Goal: Information Seeking & Learning: Learn about a topic

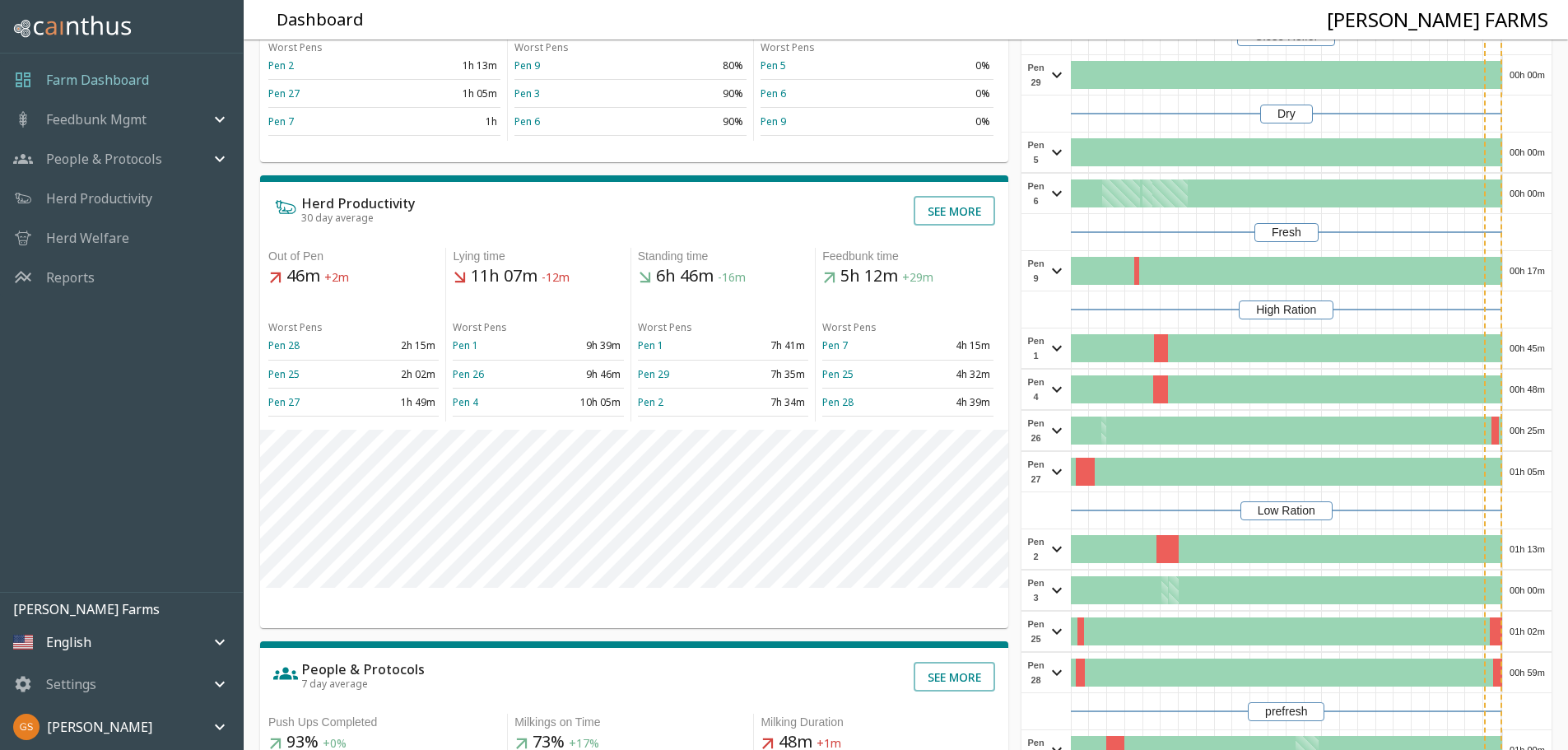
scroll to position [164, 0]
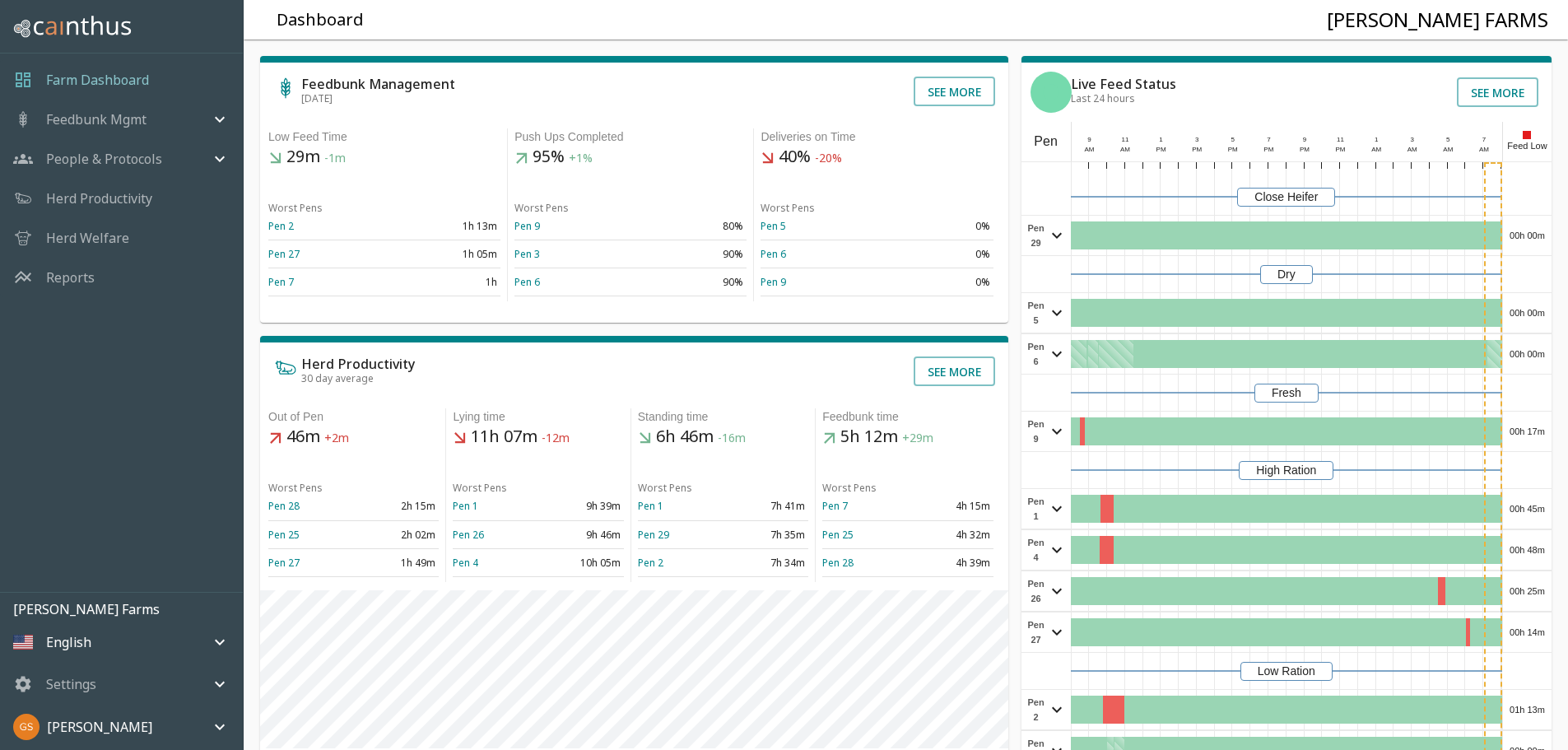
click at [68, 285] on p "Reports" at bounding box center [70, 276] width 49 height 20
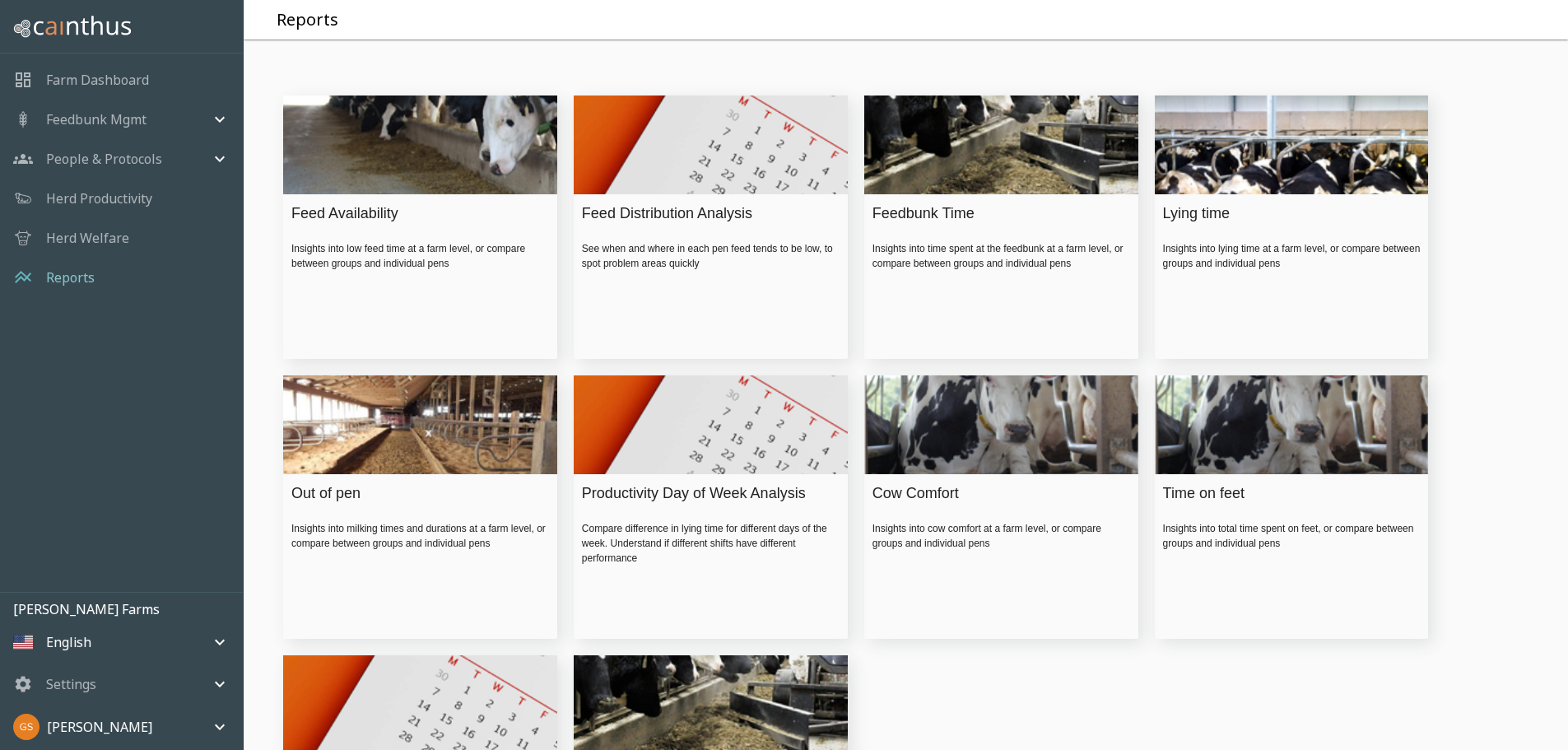
click at [336, 225] on div "Feed Availability" at bounding box center [416, 214] width 249 height 22
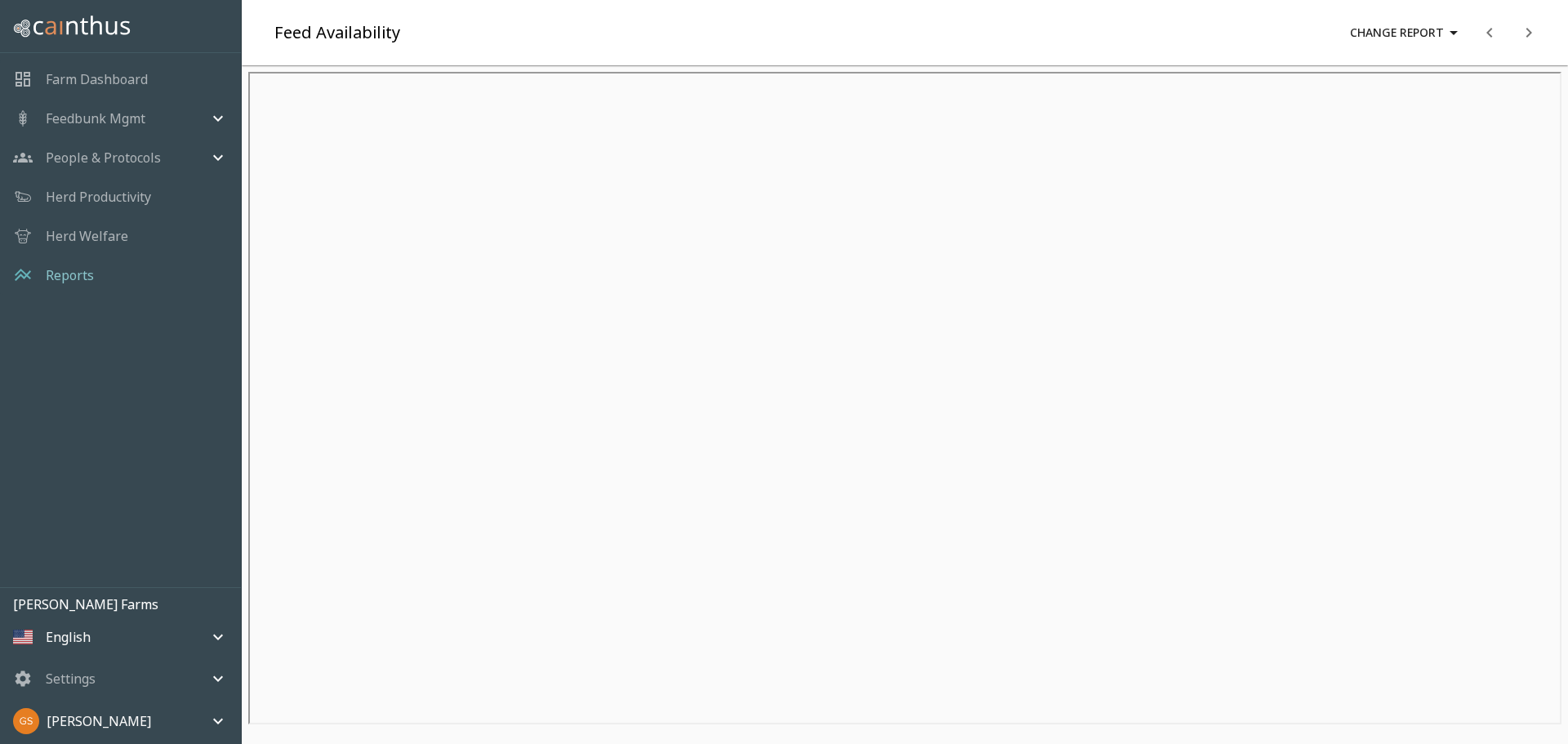
click at [83, 274] on p "Reports" at bounding box center [70, 274] width 48 height 19
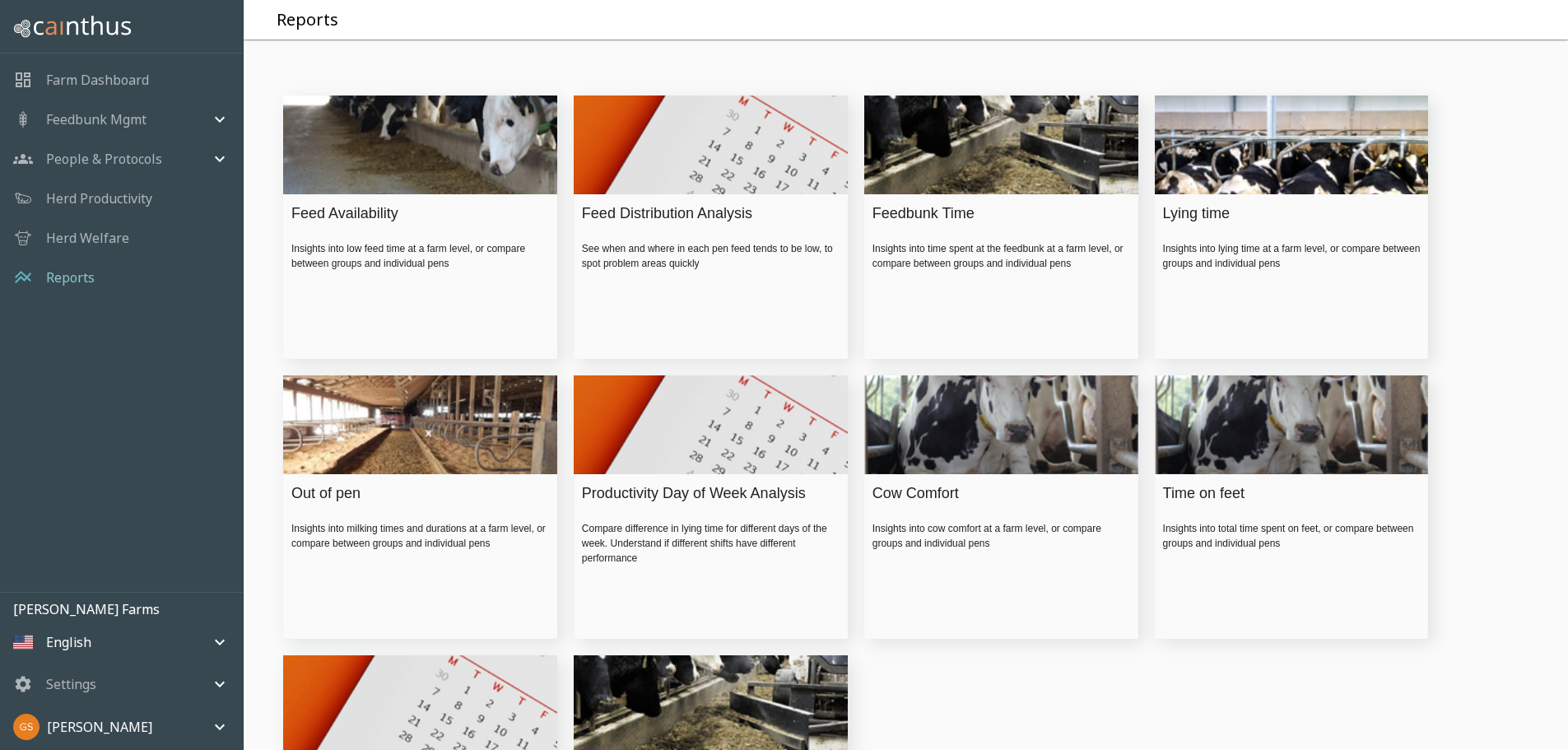
click at [1195, 225] on div "Lying time" at bounding box center [1287, 214] width 249 height 22
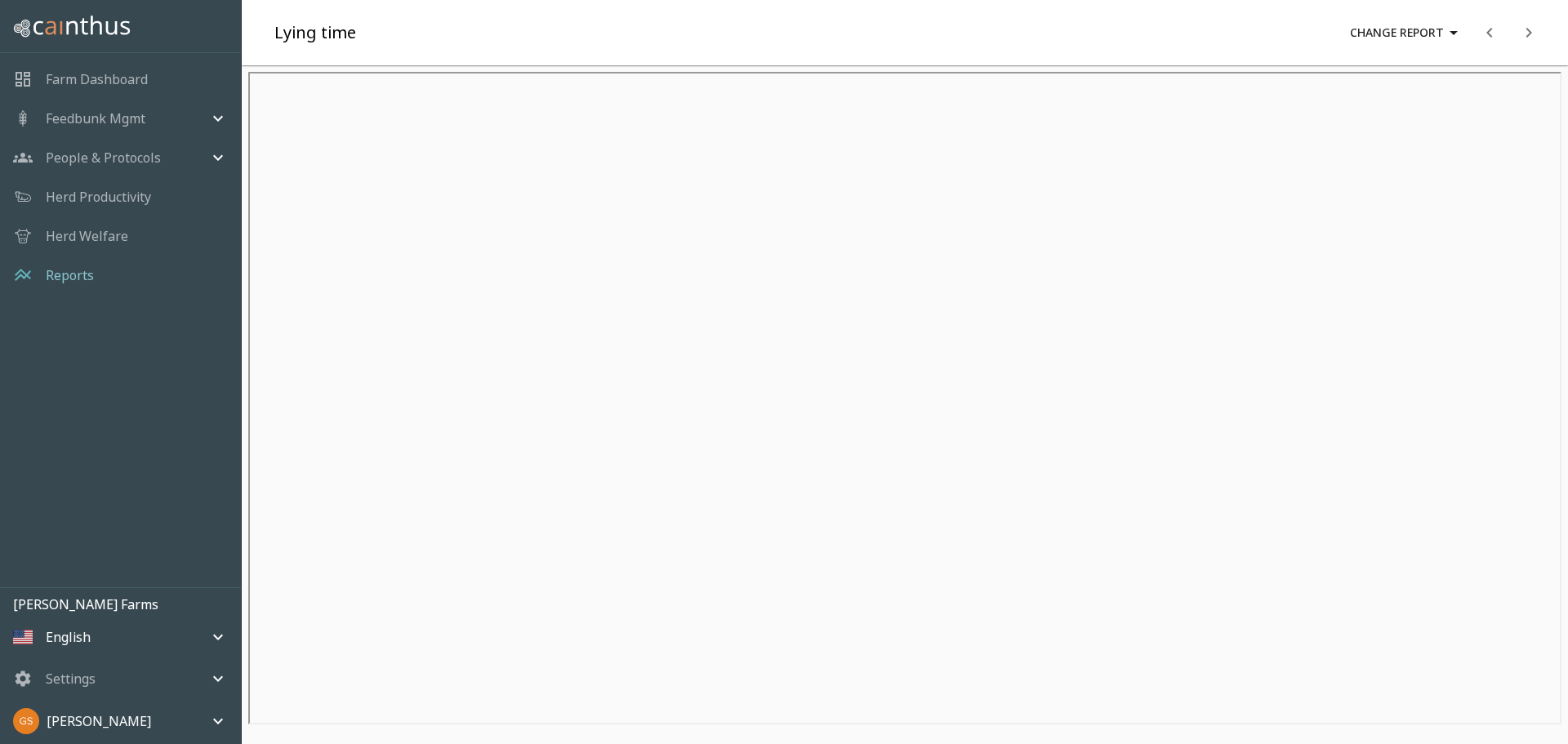
click at [93, 277] on p "Reports" at bounding box center [70, 274] width 48 height 19
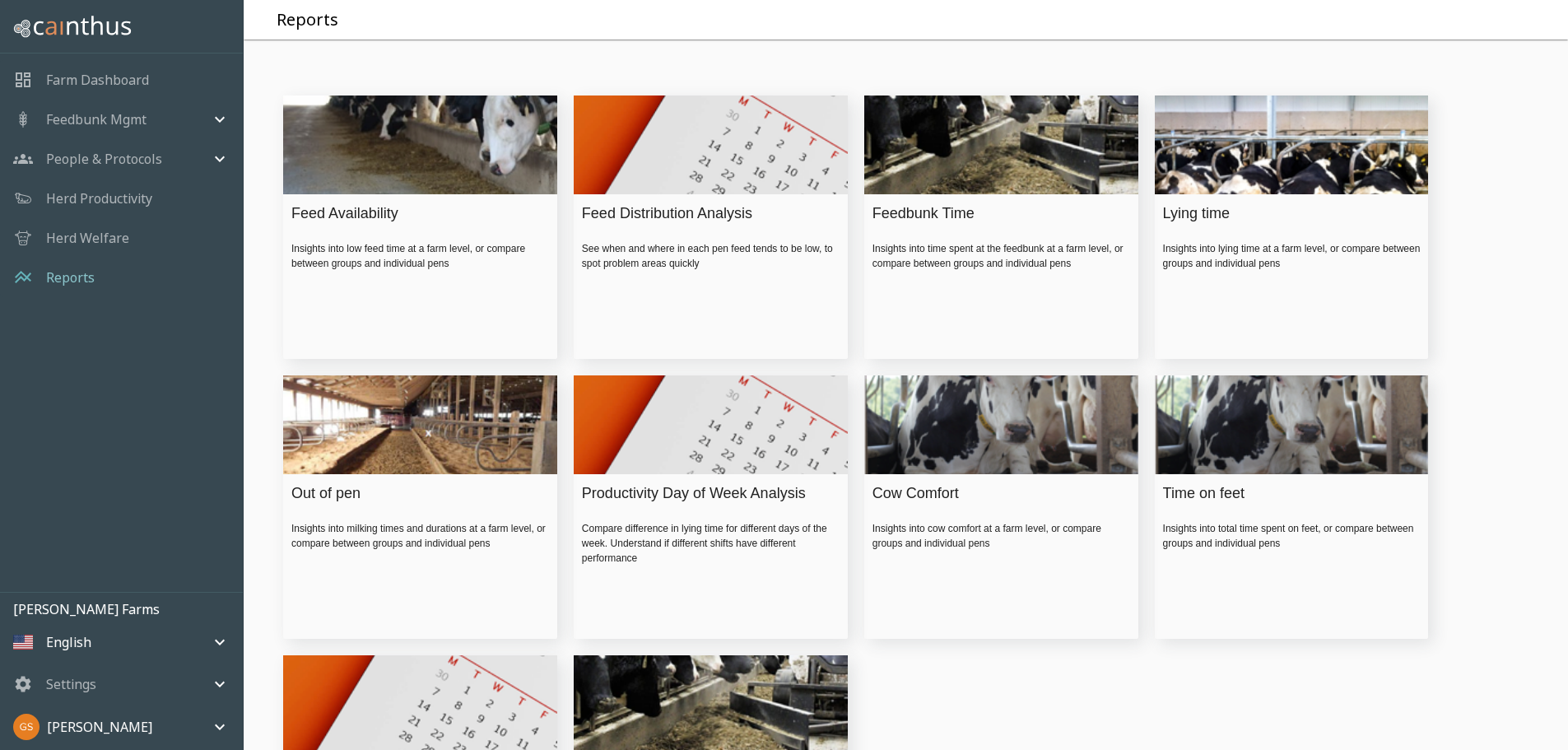
click at [923, 504] on div "Cow Comfort" at bounding box center [996, 493] width 249 height 22
